Goal: Task Accomplishment & Management: Use online tool/utility

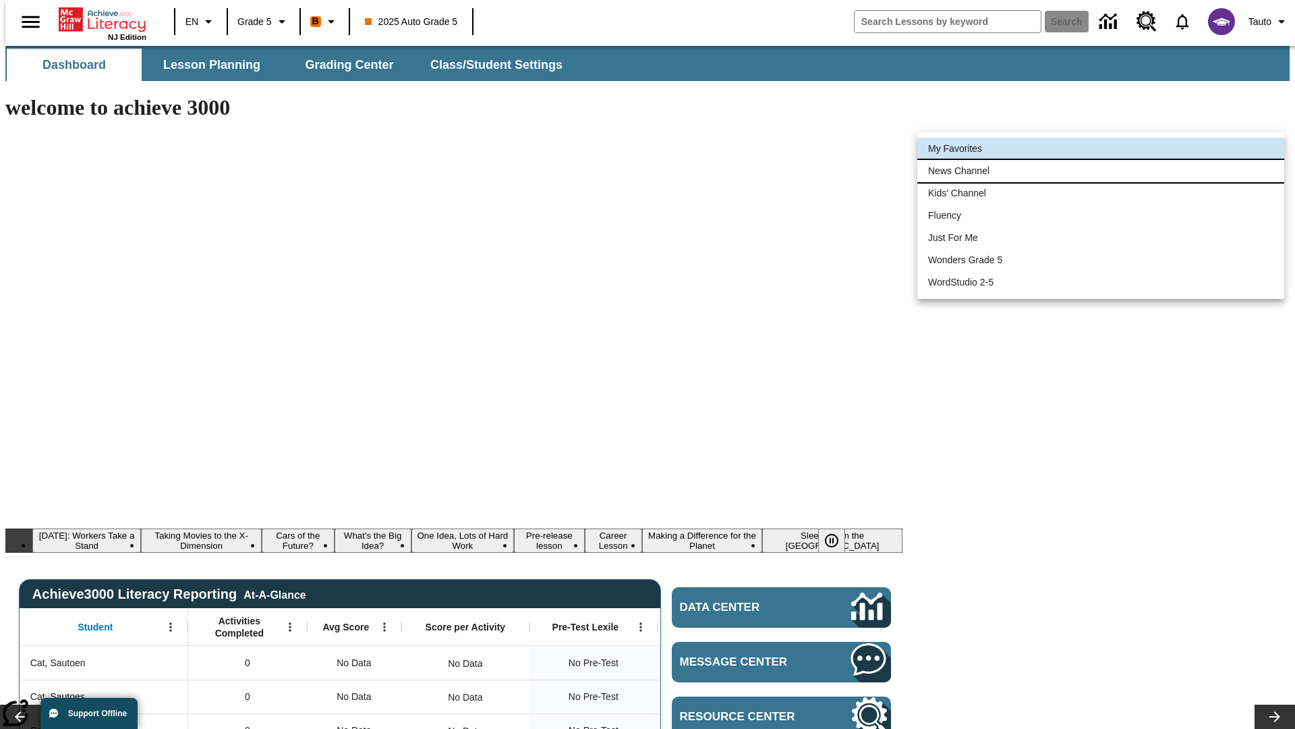
click at [1101, 171] on li "News Channel" at bounding box center [1101, 171] width 367 height 22
type input "120"
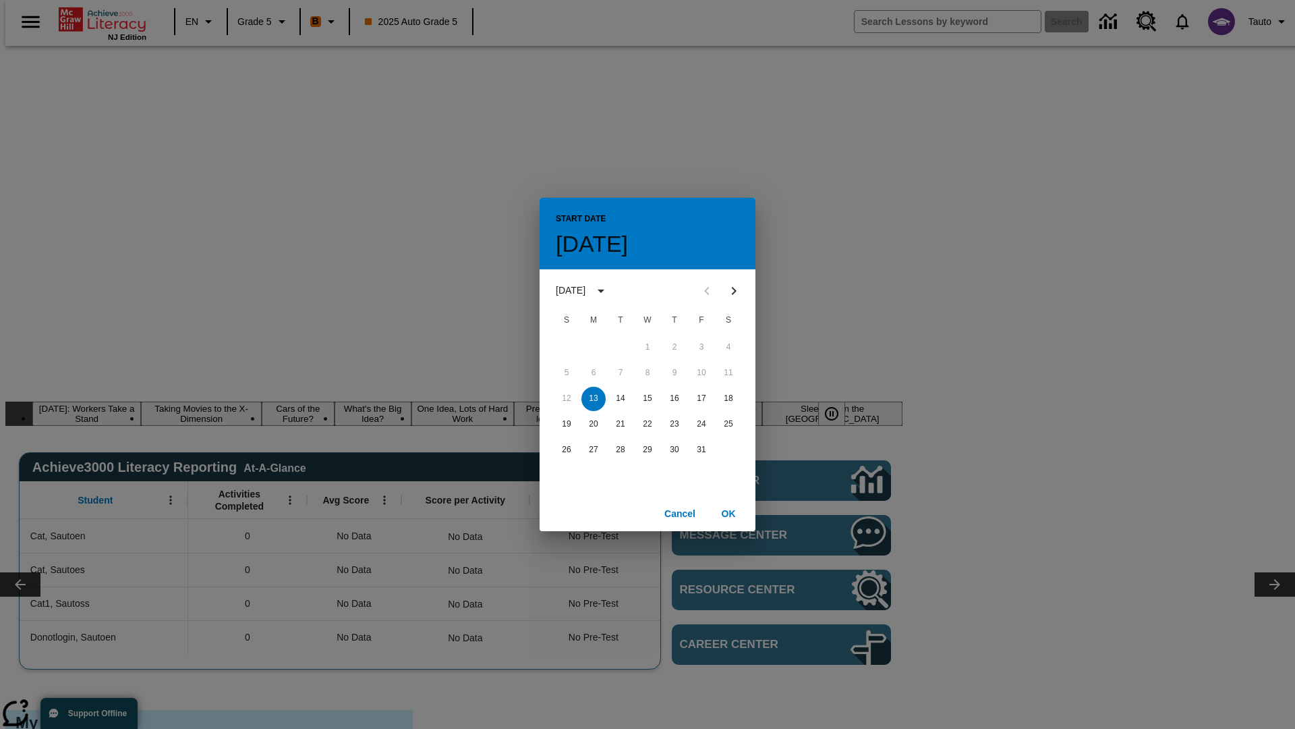
scroll to position [0, 0]
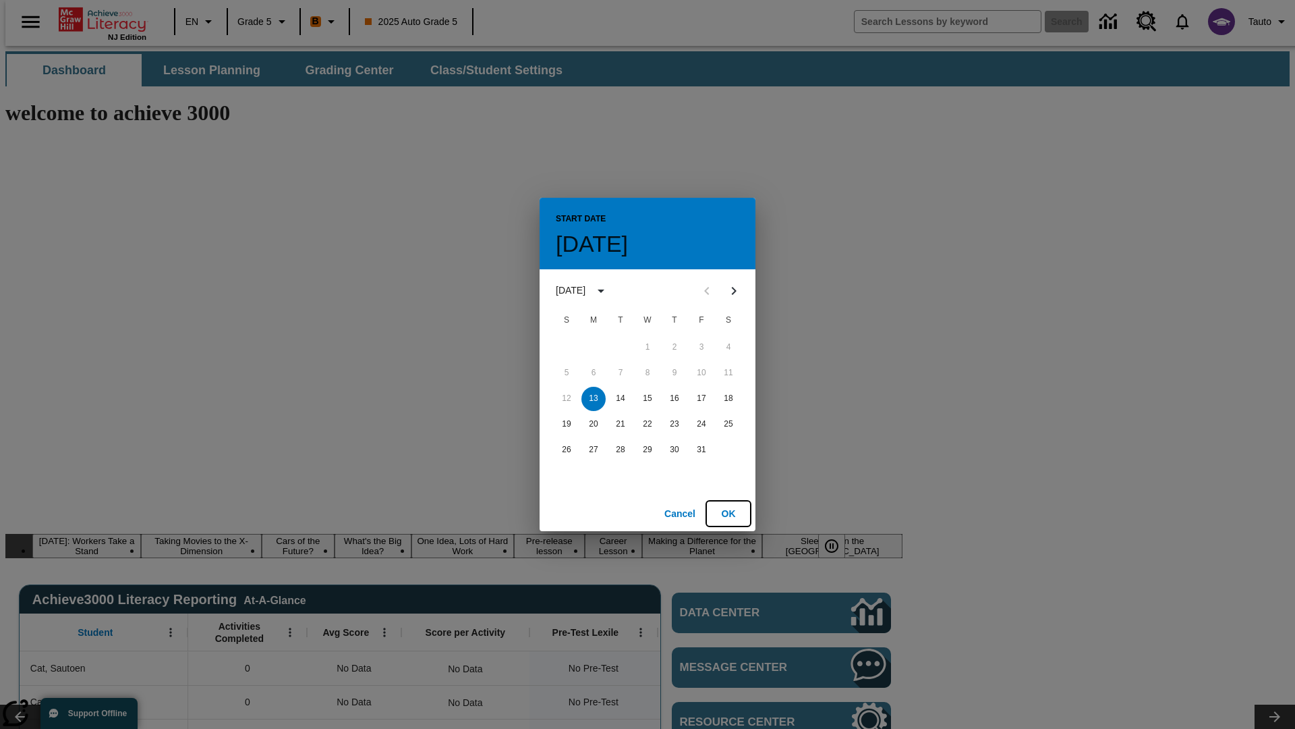
click at [729, 513] on button "OK" at bounding box center [728, 513] width 43 height 25
